Goal: Task Accomplishment & Management: Complete application form

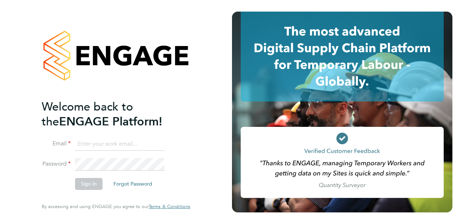
type input "vistry@caval.co.uk"
click at [96, 183] on button "Sign In" at bounding box center [89, 184] width 28 height 12
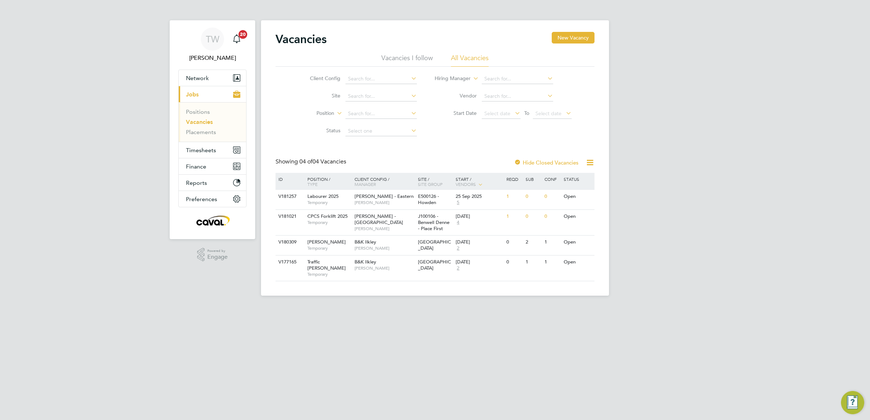
click at [202, 96] on button "Current page: Jobs" at bounding box center [212, 94] width 67 height 16
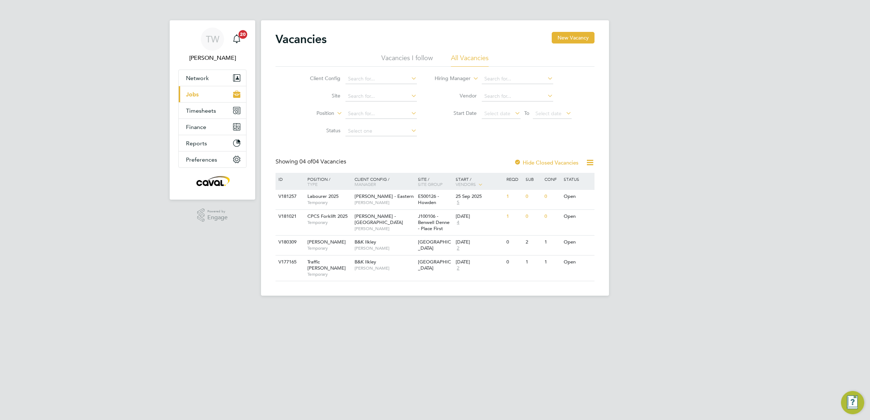
click at [211, 97] on button "Current page: Jobs" at bounding box center [212, 94] width 67 height 16
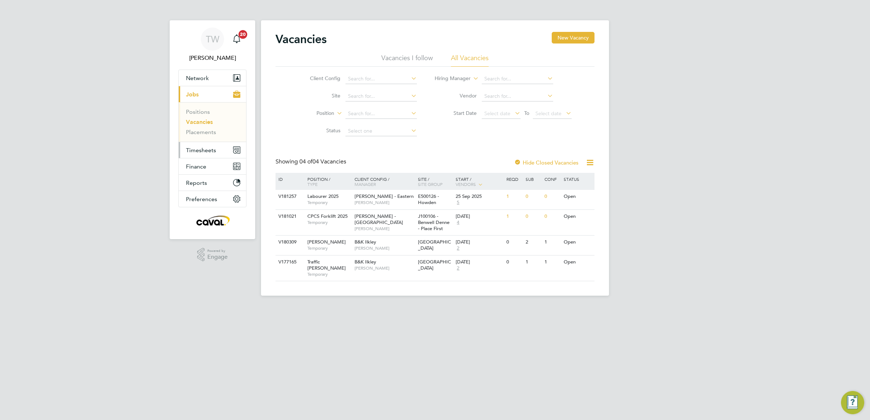
click at [204, 152] on span "Timesheets" at bounding box center [201, 150] width 30 height 7
click at [209, 129] on link "Timesheets" at bounding box center [201, 128] width 30 height 7
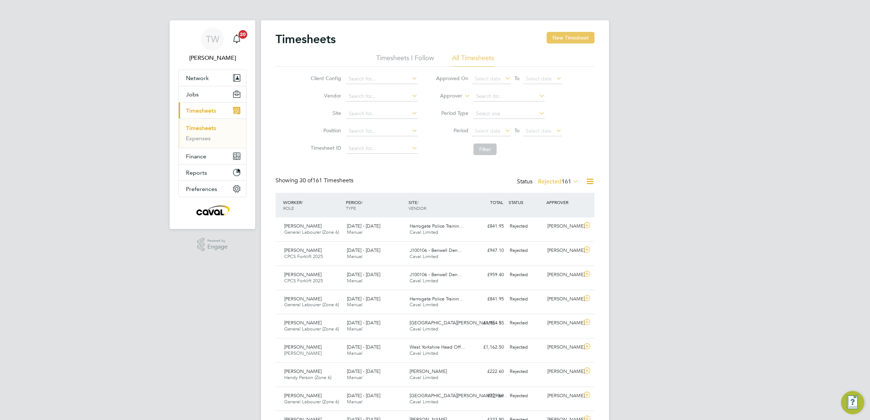
click at [563, 35] on button "New Timesheet" at bounding box center [571, 38] width 48 height 12
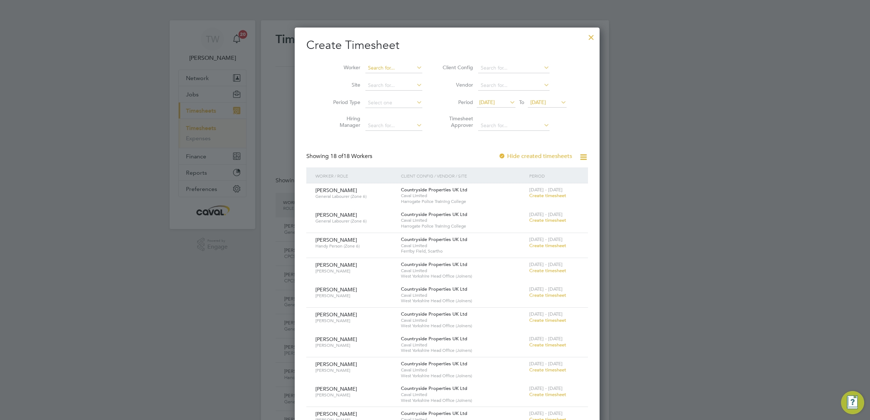
click at [377, 72] on input at bounding box center [393, 68] width 57 height 10
click at [397, 106] on li "Pet [PERSON_NAME]" at bounding box center [382, 108] width 58 height 10
type input "[PERSON_NAME]"
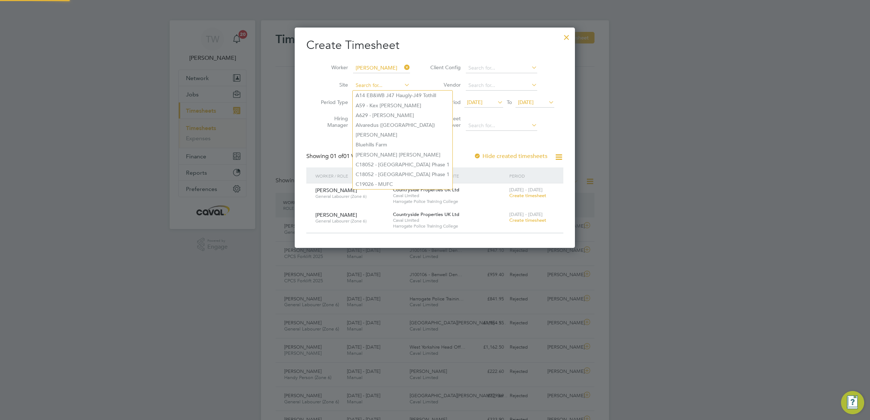
click at [394, 87] on input at bounding box center [381, 85] width 57 height 10
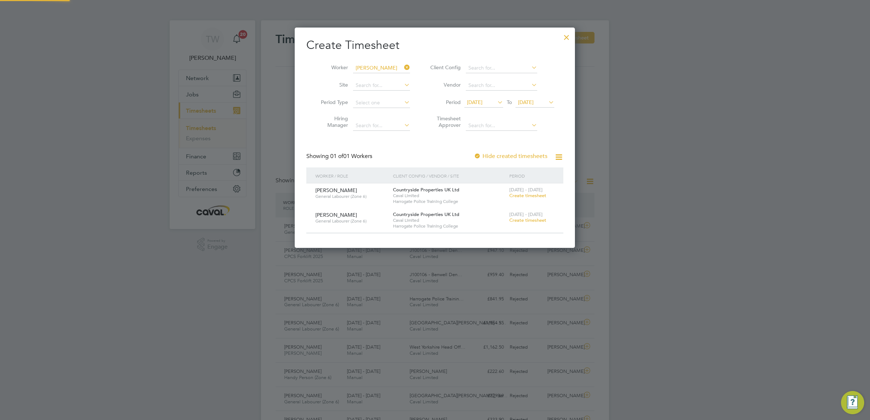
drag, startPoint x: 514, startPoint y: 157, endPoint x: 447, endPoint y: 160, distance: 66.8
click at [450, 153] on div "Showing 01 of 01 Workers Hide created timesheets" at bounding box center [434, 160] width 257 height 15
click at [535, 220] on span "Create timesheet" at bounding box center [527, 220] width 37 height 6
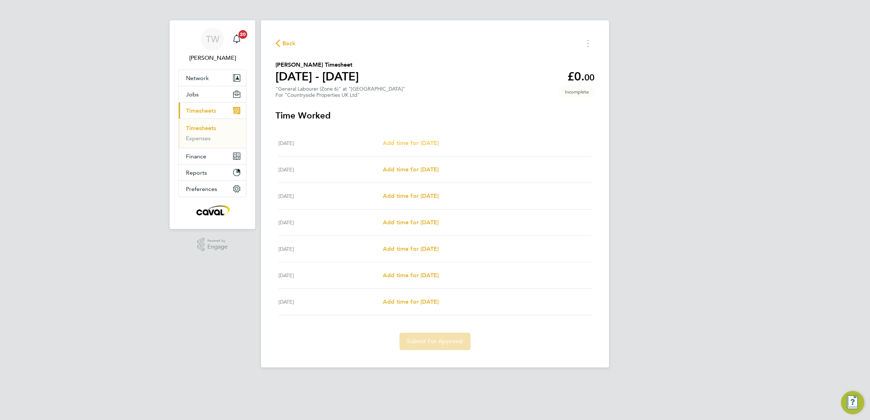
click at [398, 141] on span "Add time for [DATE]" at bounding box center [411, 143] width 56 height 7
select select "30"
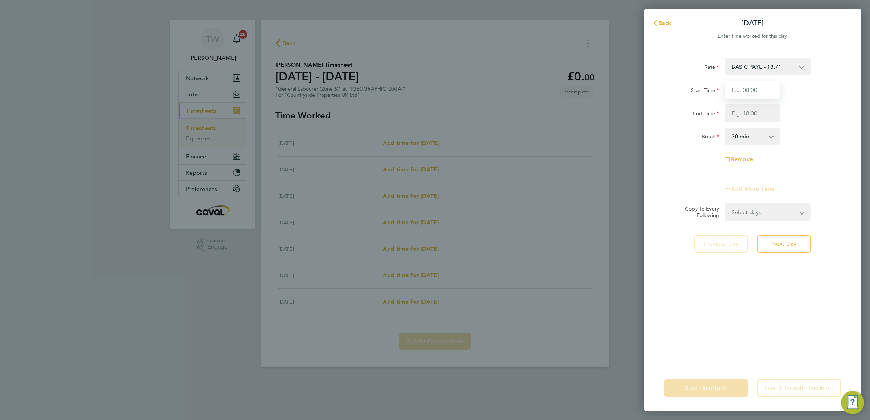
click at [743, 92] on input "Start Time" at bounding box center [752, 89] width 55 height 17
type input "08:00"
click at [750, 112] on input "End Time" at bounding box center [752, 112] width 55 height 17
type input "17:00"
click at [832, 148] on div "Rate BASIC PAYE - 18.71 Start Time 08:00 End Time 17:00 Break 0 min 15 min 30 m…" at bounding box center [752, 116] width 177 height 116
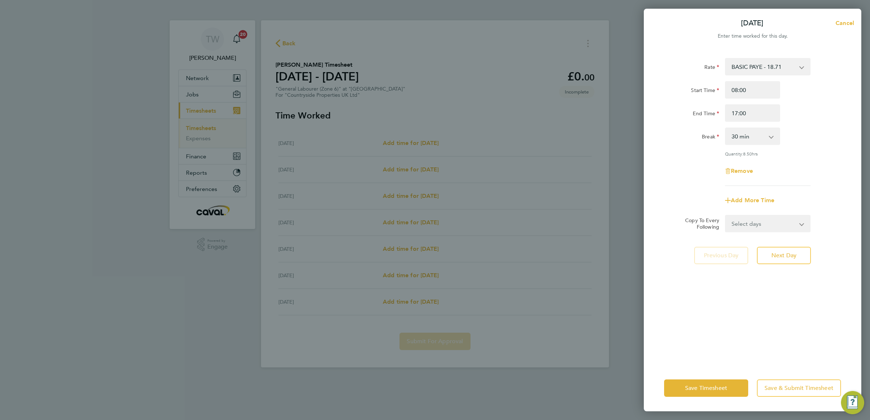
click at [767, 136] on select "0 min 15 min 30 min 45 min 60 min 75 min 90 min" at bounding box center [748, 136] width 45 height 16
select select "0"
click at [726, 128] on select "0 min 15 min 30 min 45 min 60 min 75 min 90 min" at bounding box center [748, 136] width 45 height 16
click at [767, 221] on select "Select days Day Weekday (Mon-Fri) Weekend (Sat-Sun) [DATE] [DATE] [DATE] [DATE]…" at bounding box center [764, 224] width 76 height 16
select select "WEEKDAY"
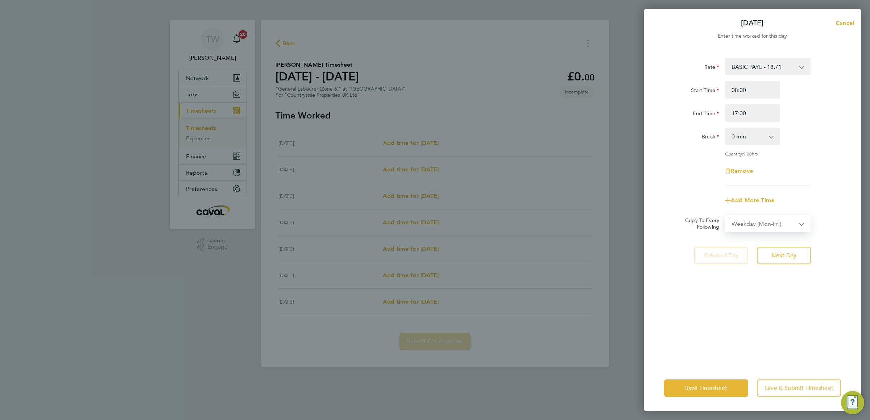
click at [726, 216] on select "Select days Day Weekday (Mon-Fri) Weekend (Sat-Sun) [DATE] [DATE] [DATE] [DATE]…" at bounding box center [764, 224] width 76 height 16
select select "[DATE]"
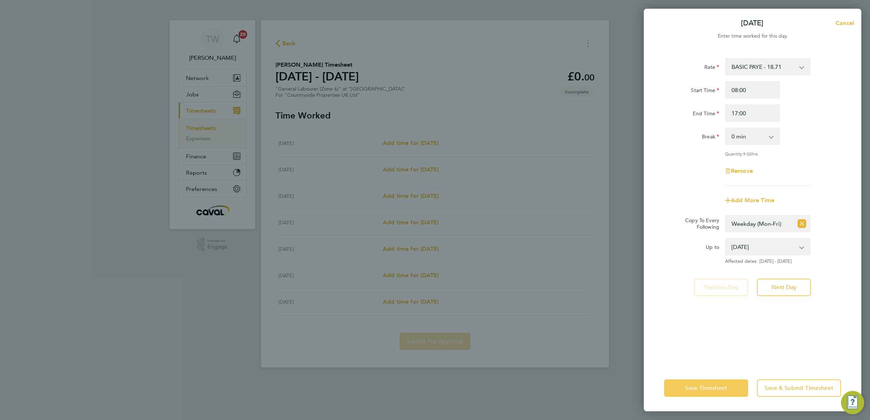
click at [714, 384] on button "Save Timesheet" at bounding box center [706, 388] width 84 height 17
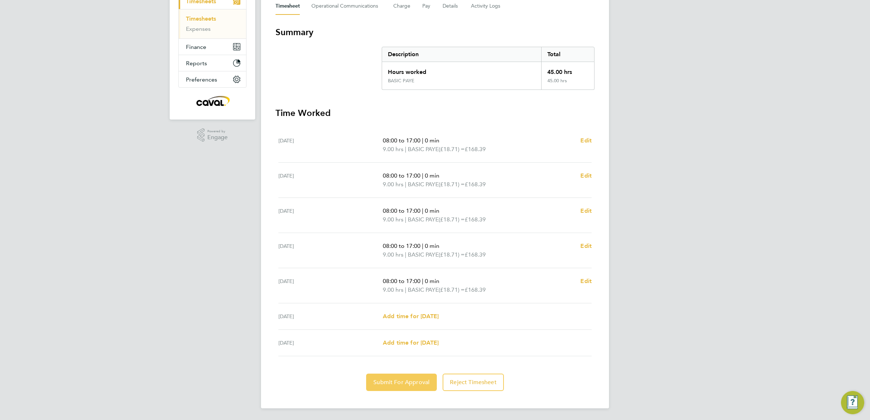
click at [414, 374] on button "Submit For Approval" at bounding box center [401, 382] width 71 height 17
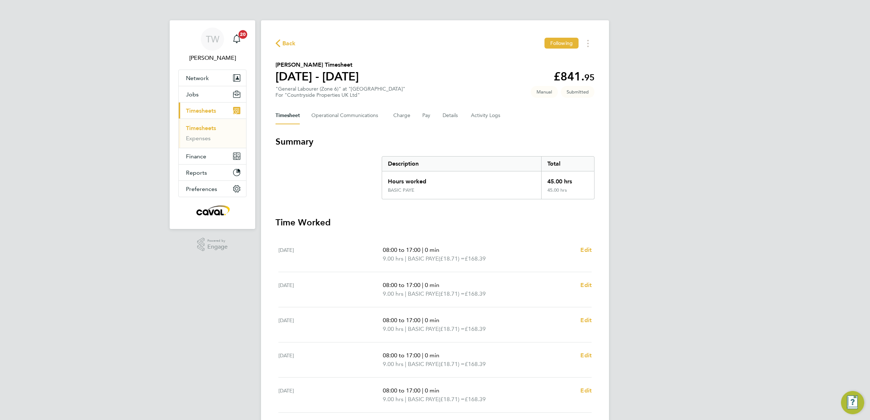
click at [202, 125] on link "Timesheets" at bounding box center [201, 128] width 30 height 7
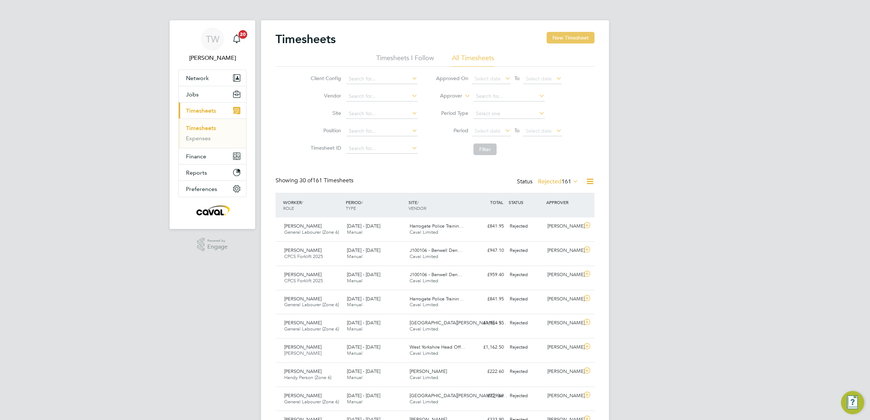
click at [555, 39] on button "New Timesheet" at bounding box center [571, 38] width 48 height 12
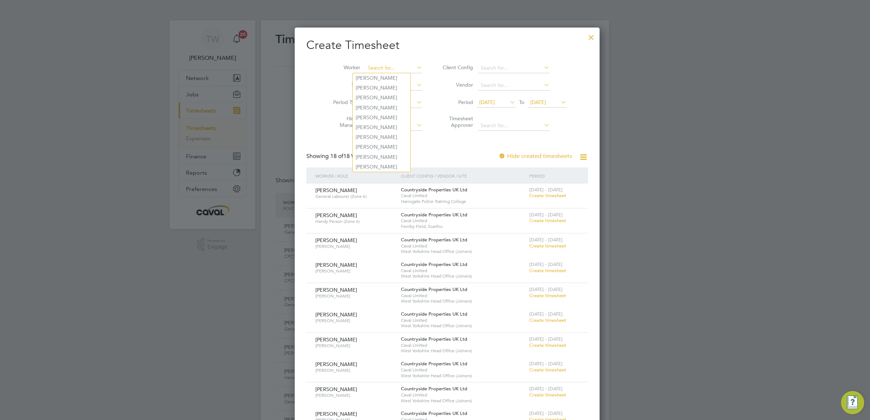
click at [372, 70] on input at bounding box center [393, 68] width 57 height 10
click at [394, 103] on li "Bren [PERSON_NAME]" at bounding box center [382, 108] width 58 height 10
type input "[PERSON_NAME]"
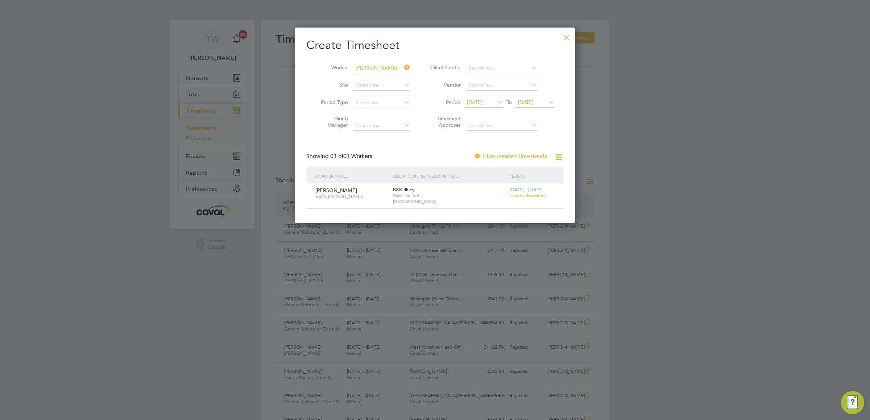
click at [482, 104] on span "[DATE]" at bounding box center [475, 102] width 16 height 7
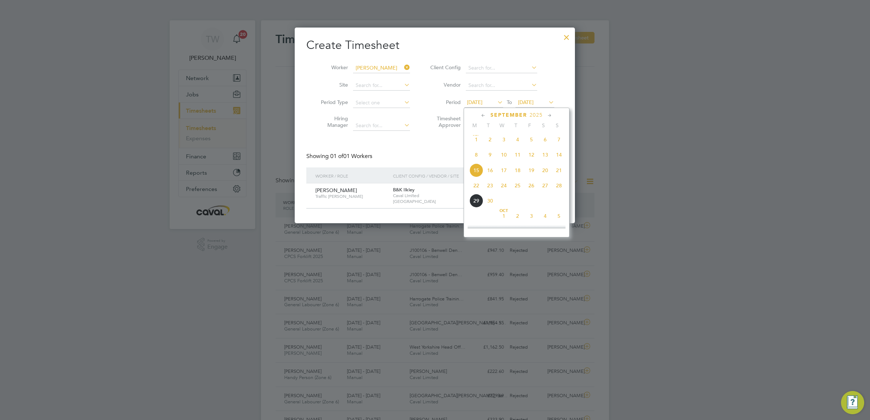
click at [442, 194] on span "Caval Limited" at bounding box center [449, 196] width 113 height 6
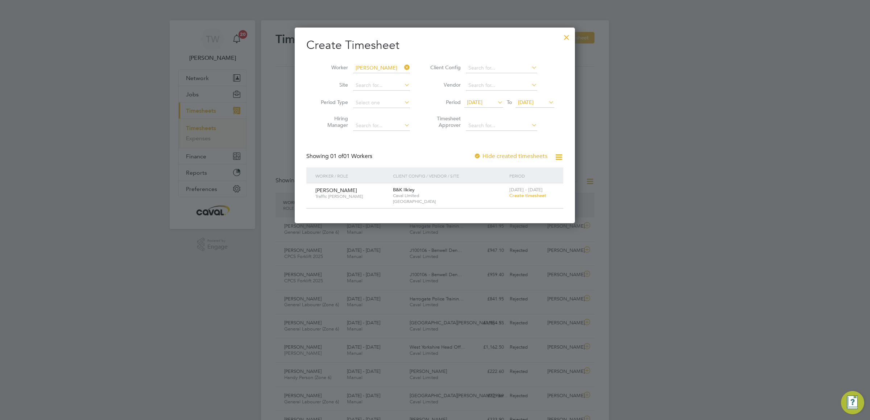
click at [535, 193] on span "Create timesheet" at bounding box center [527, 195] width 37 height 6
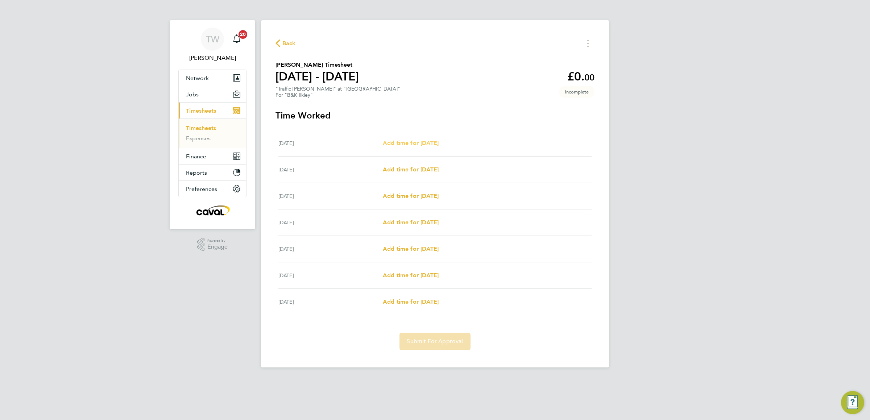
click at [425, 141] on span "Add time for [DATE]" at bounding box center [411, 143] width 56 height 7
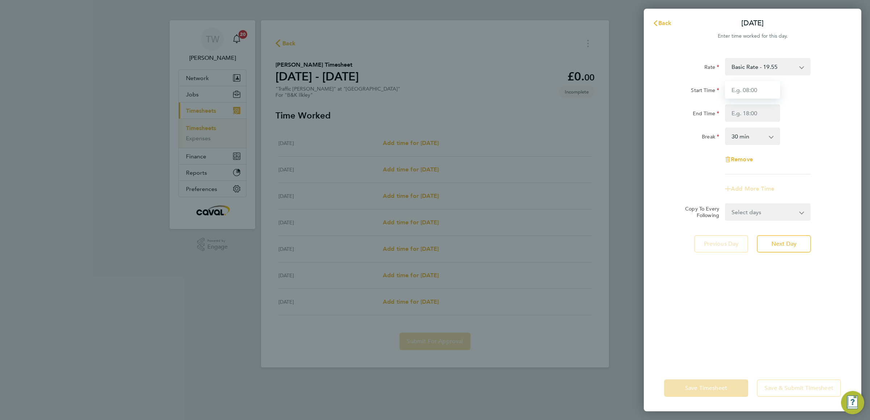
click at [754, 90] on input "Start Time" at bounding box center [752, 89] width 55 height 17
click at [757, 146] on div "Rate Basic Rate - 19.55 Start Time End Time Break 0 min 15 min 30 min 45 min 60…" at bounding box center [752, 116] width 177 height 116
drag, startPoint x: 754, startPoint y: 135, endPoint x: 754, endPoint y: 139, distance: 4.4
click at [754, 135] on select "0 min 15 min 30 min 45 min 60 min 75 min 90 min" at bounding box center [748, 136] width 45 height 16
select select "0"
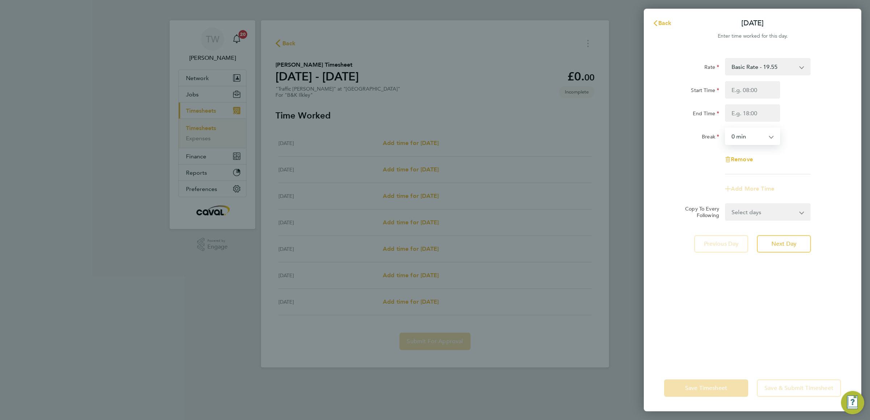
click at [726, 128] on select "0 min 15 min 30 min 45 min 60 min 75 min 90 min" at bounding box center [748, 136] width 45 height 16
click at [749, 86] on input "Start Time" at bounding box center [752, 89] width 55 height 17
type input "07:00"
click at [755, 108] on input "End Time" at bounding box center [752, 112] width 55 height 17
type input "17:00"
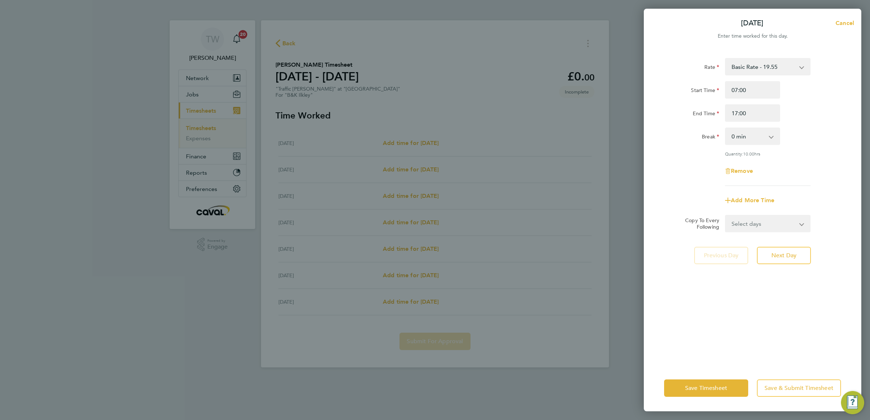
click at [818, 111] on div "End Time 17:00" at bounding box center [752, 112] width 183 height 17
click at [770, 223] on select "Select days Day Weekday (Mon-Fri) Weekend (Sat-Sun) [DATE] [DATE] [DATE] [DATE]…" at bounding box center [764, 224] width 76 height 16
click at [800, 181] on div "Rate Basic Rate - 19.55 Start Time 07:00 End Time 17:00 Break 0 min 15 min 30 m…" at bounding box center [752, 122] width 177 height 128
click at [791, 252] on span "Next Day" at bounding box center [783, 255] width 25 height 7
select select "30"
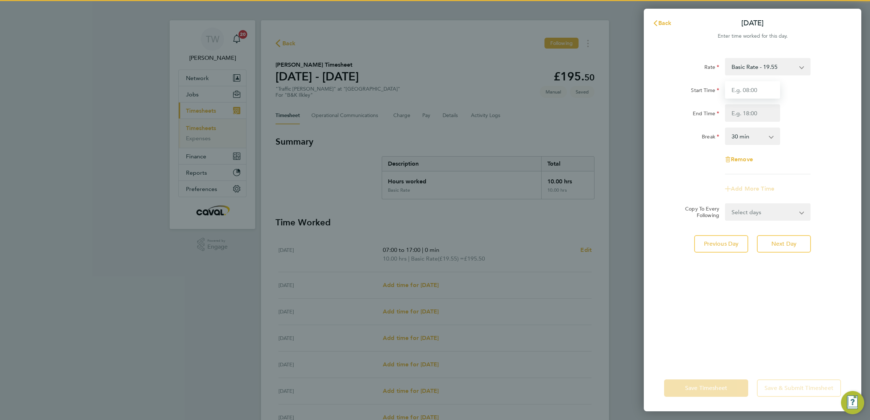
click at [757, 92] on input "Start Time" at bounding box center [752, 89] width 55 height 17
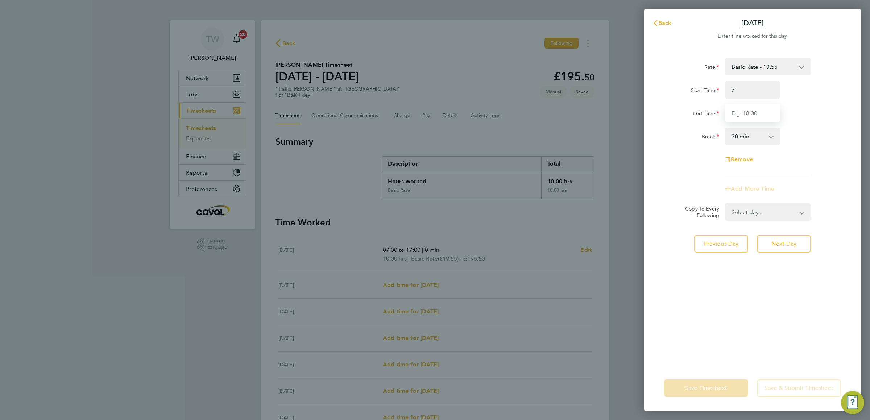
type input "07:00"
click at [762, 112] on input "End Time" at bounding box center [752, 112] width 55 height 17
type input "17:00"
click at [808, 120] on div "End Time 17:00" at bounding box center [752, 112] width 183 height 17
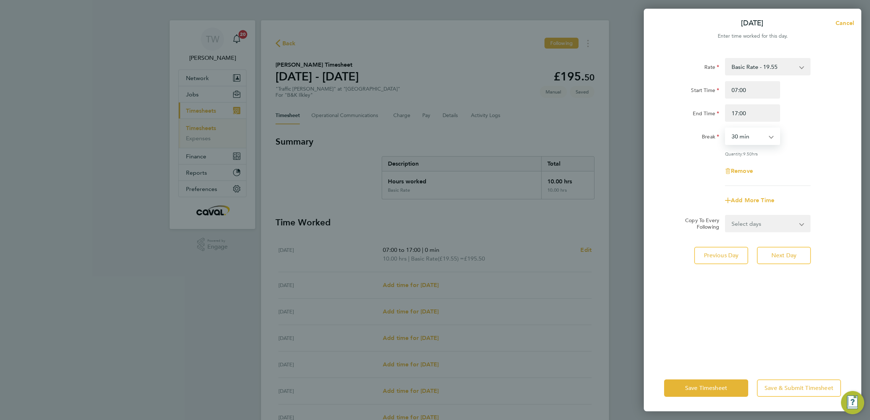
click at [764, 139] on select "0 min 15 min 30 min 45 min 60 min 75 min 90 min" at bounding box center [748, 136] width 45 height 16
select select "0"
click at [726, 128] on select "0 min 15 min 30 min 45 min 60 min 75 min 90 min" at bounding box center [748, 136] width 45 height 16
click at [794, 255] on span "Next Day" at bounding box center [783, 255] width 25 height 7
select select "30"
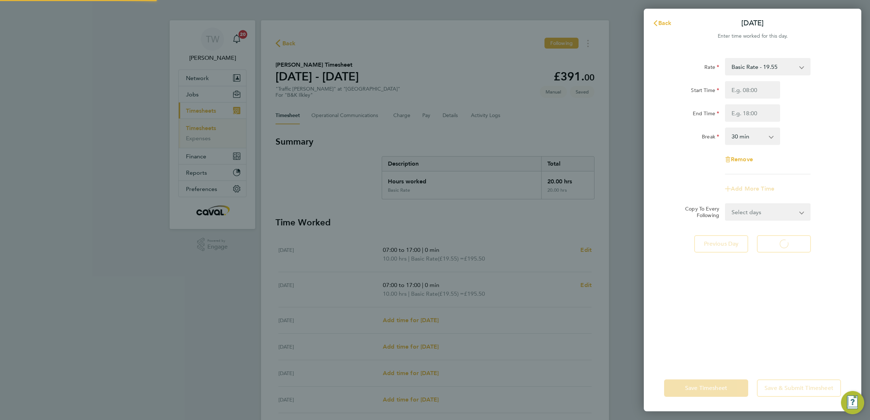
select select "30"
click at [749, 90] on input "Start Time" at bounding box center [752, 89] width 55 height 17
type input "07:00"
click at [757, 120] on input "End Time" at bounding box center [752, 112] width 55 height 17
type input "17:00"
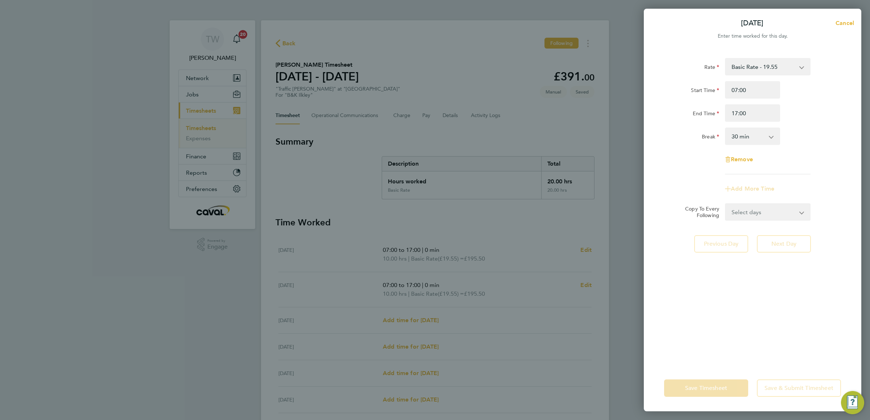
click at [813, 128] on div "Break 0 min 15 min 30 min 45 min 60 min 75 min 90 min" at bounding box center [752, 136] width 183 height 17
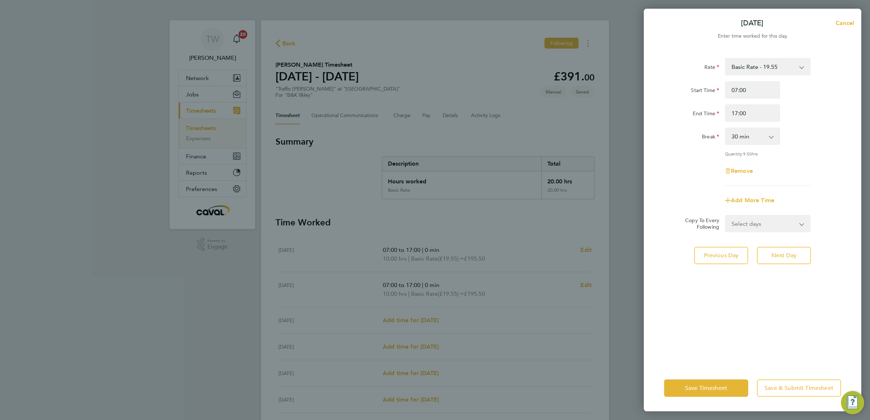
click at [748, 141] on select "0 min 15 min 30 min 45 min 60 min 75 min 90 min" at bounding box center [748, 136] width 45 height 16
select select "0"
click at [726, 128] on select "0 min 15 min 30 min 45 min 60 min 75 min 90 min" at bounding box center [748, 136] width 45 height 16
click at [780, 252] on span "Next Day" at bounding box center [783, 255] width 25 height 7
select select "30"
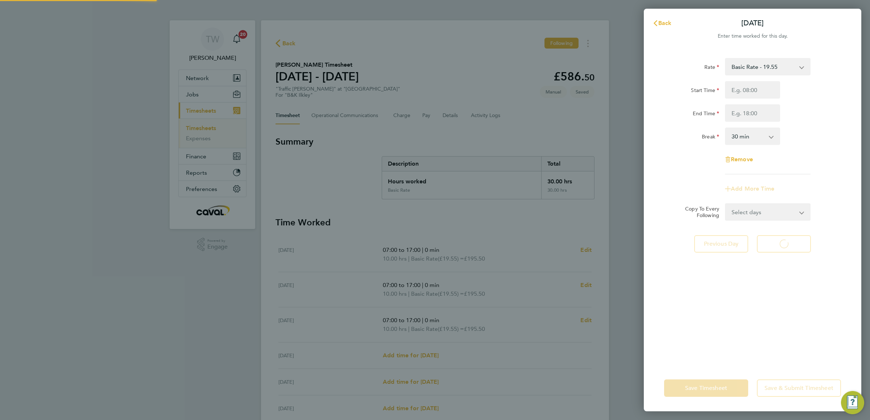
select select "30"
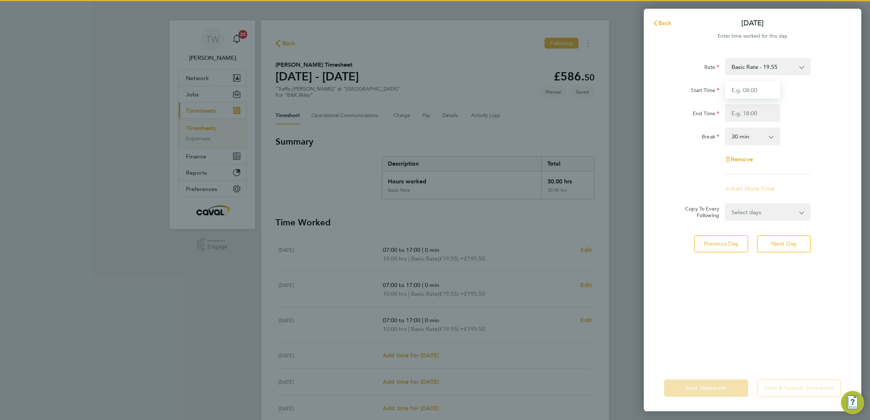
click at [749, 94] on input "Start Time" at bounding box center [752, 89] width 55 height 17
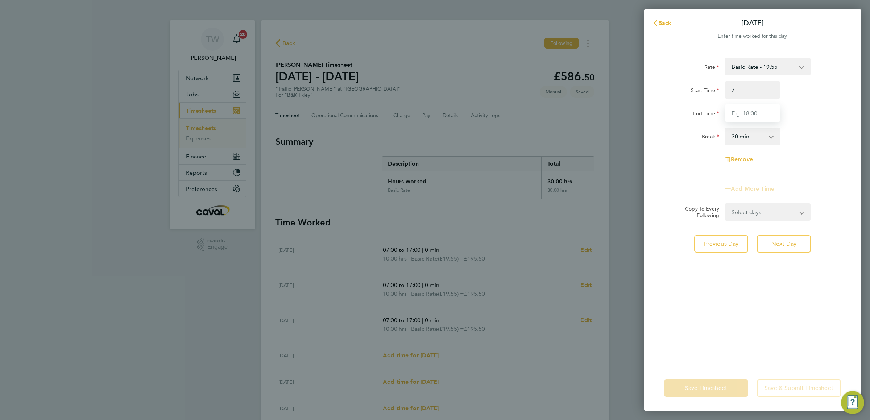
type input "07:00"
click at [756, 111] on input "End Time" at bounding box center [752, 112] width 55 height 17
type input "17:00"
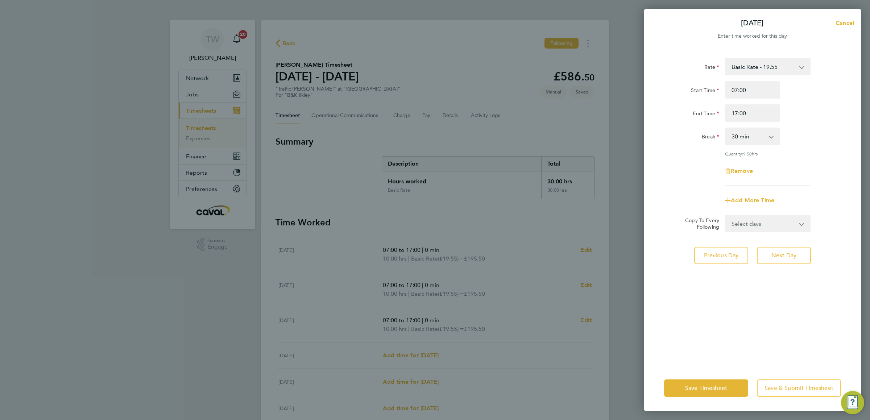
click at [820, 123] on div "Rate Basic Rate - 19.55 Start Time 07:00 End Time 17:00 Break 0 min 15 min 30 m…" at bounding box center [752, 122] width 177 height 128
click at [753, 133] on select "0 min 15 min 30 min 45 min 60 min 75 min 90 min" at bounding box center [748, 136] width 45 height 16
select select "0"
click at [726, 128] on select "0 min 15 min 30 min 45 min 60 min 75 min 90 min" at bounding box center [748, 136] width 45 height 16
click at [791, 252] on span "Next Day" at bounding box center [783, 255] width 25 height 7
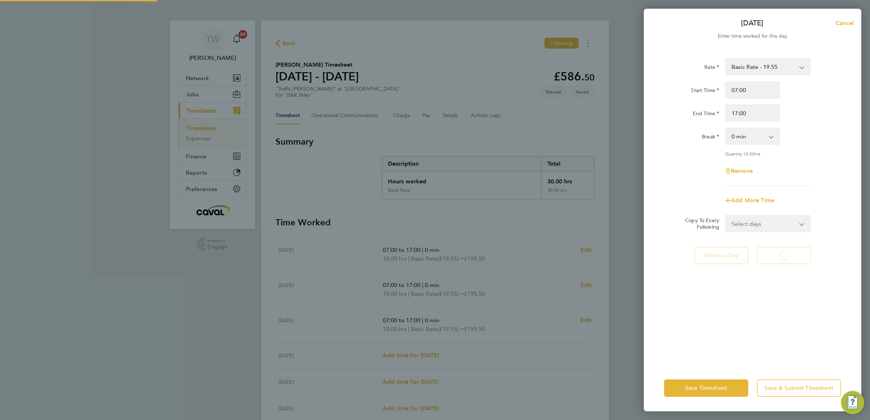
select select "30"
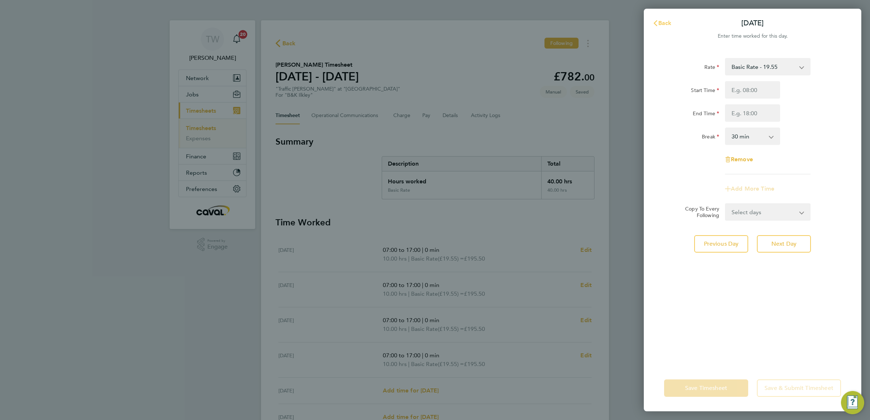
click at [666, 22] on span "Back" at bounding box center [664, 23] width 13 height 7
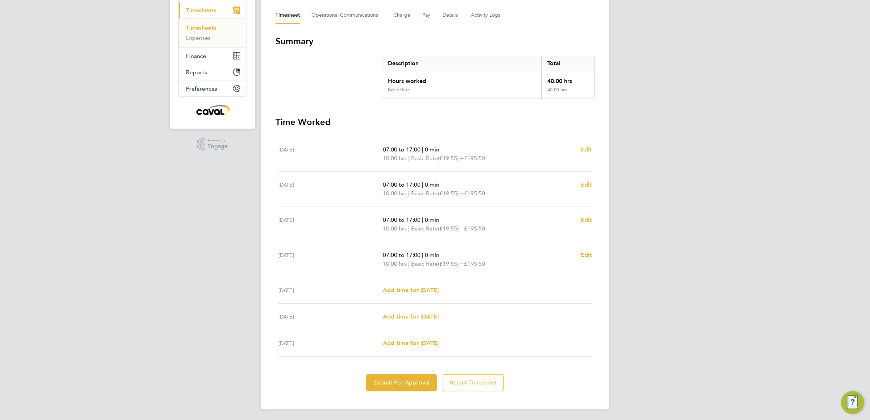
scroll to position [102, 0]
click at [417, 387] on button "Submit For Approval" at bounding box center [401, 382] width 71 height 17
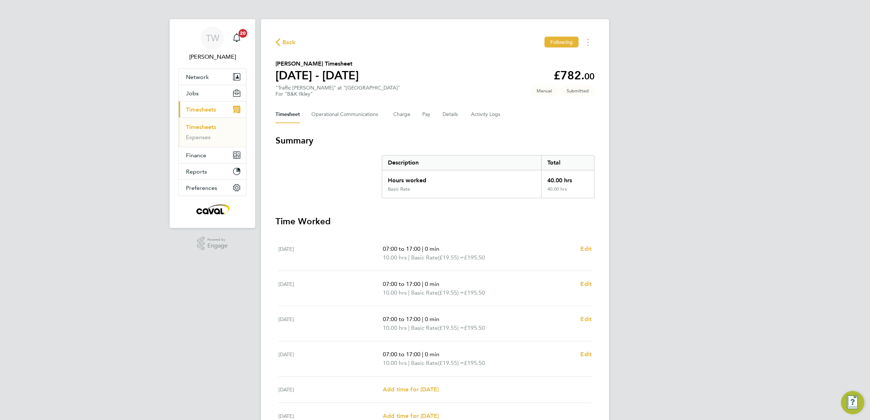
scroll to position [0, 0]
click at [205, 113] on span "Timesheets" at bounding box center [201, 110] width 30 height 7
click at [204, 110] on span "Timesheets" at bounding box center [201, 110] width 30 height 7
click at [206, 125] on link "Timesheets" at bounding box center [201, 128] width 30 height 7
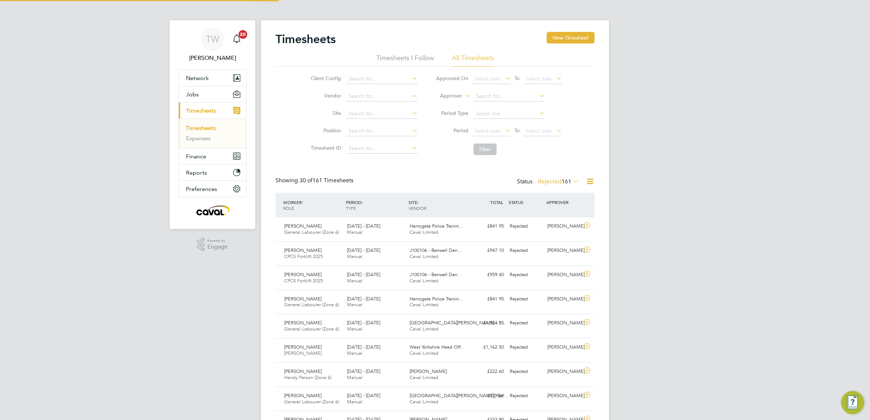
scroll to position [18, 63]
click at [378, 80] on input at bounding box center [381, 79] width 71 height 10
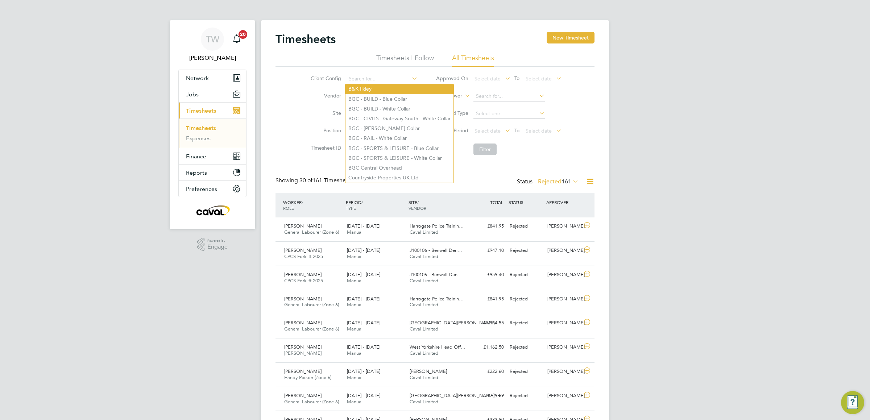
click at [380, 84] on li "B&K Ilkley" at bounding box center [399, 89] width 108 height 10
type input "B&K Ilkley"
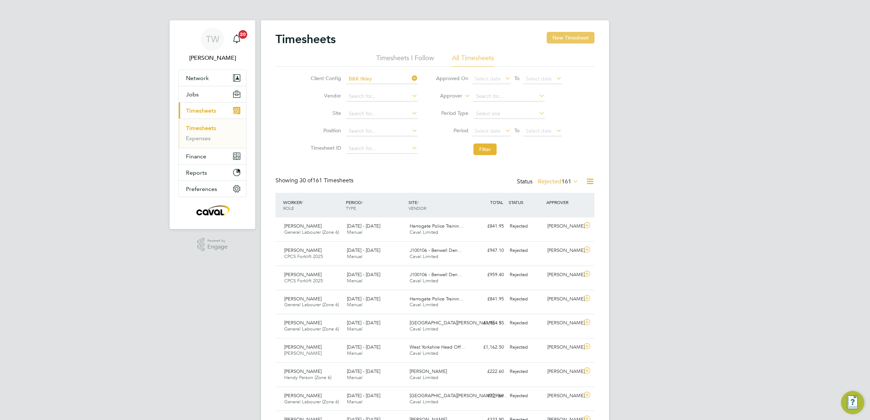
click at [571, 39] on button "New Timesheet" at bounding box center [571, 38] width 48 height 12
